Goal: Communication & Community: Answer question/provide support

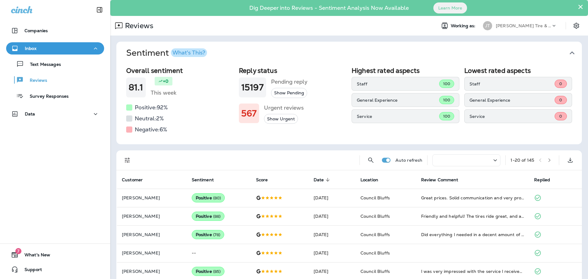
scroll to position [31, 0]
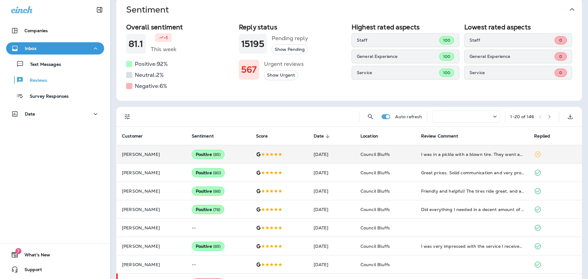
scroll to position [31, 0]
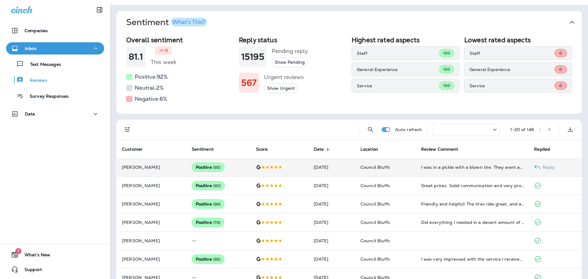
click at [552, 166] on p "Reply" at bounding box center [547, 167] width 15 height 5
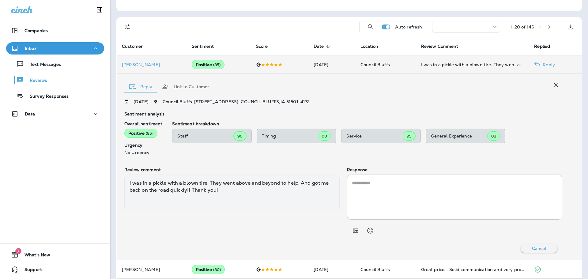
scroll to position [23, 0]
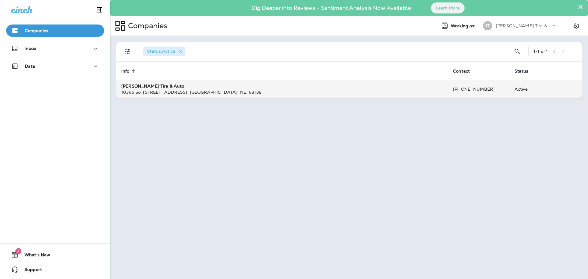
click at [182, 87] on div "[PERSON_NAME] Tire & Auto" at bounding box center [282, 86] width 322 height 6
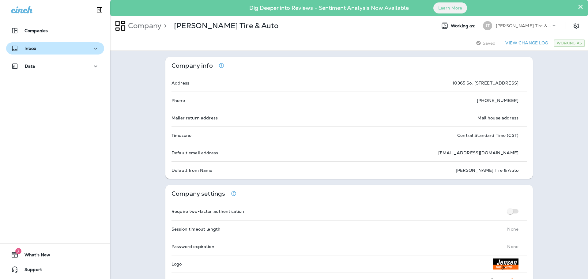
click at [28, 51] on p "Inbox" at bounding box center [31, 48] width 12 height 5
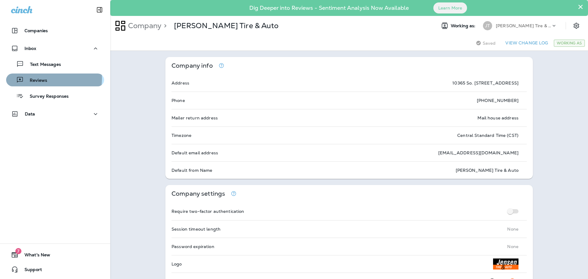
click at [41, 78] on p "Reviews" at bounding box center [36, 81] width 24 height 6
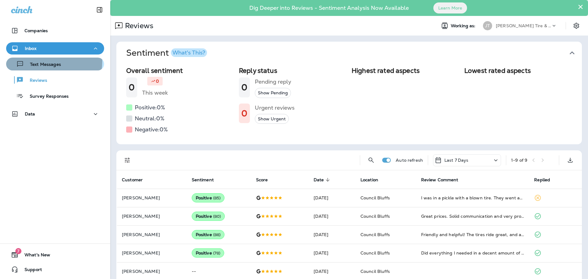
click at [49, 62] on p "Text Messages" at bounding box center [42, 65] width 37 height 6
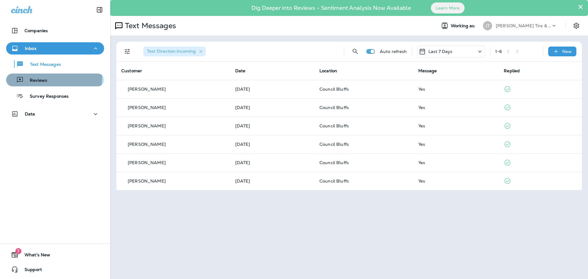
click at [47, 77] on div "Reviews" at bounding box center [55, 79] width 93 height 9
